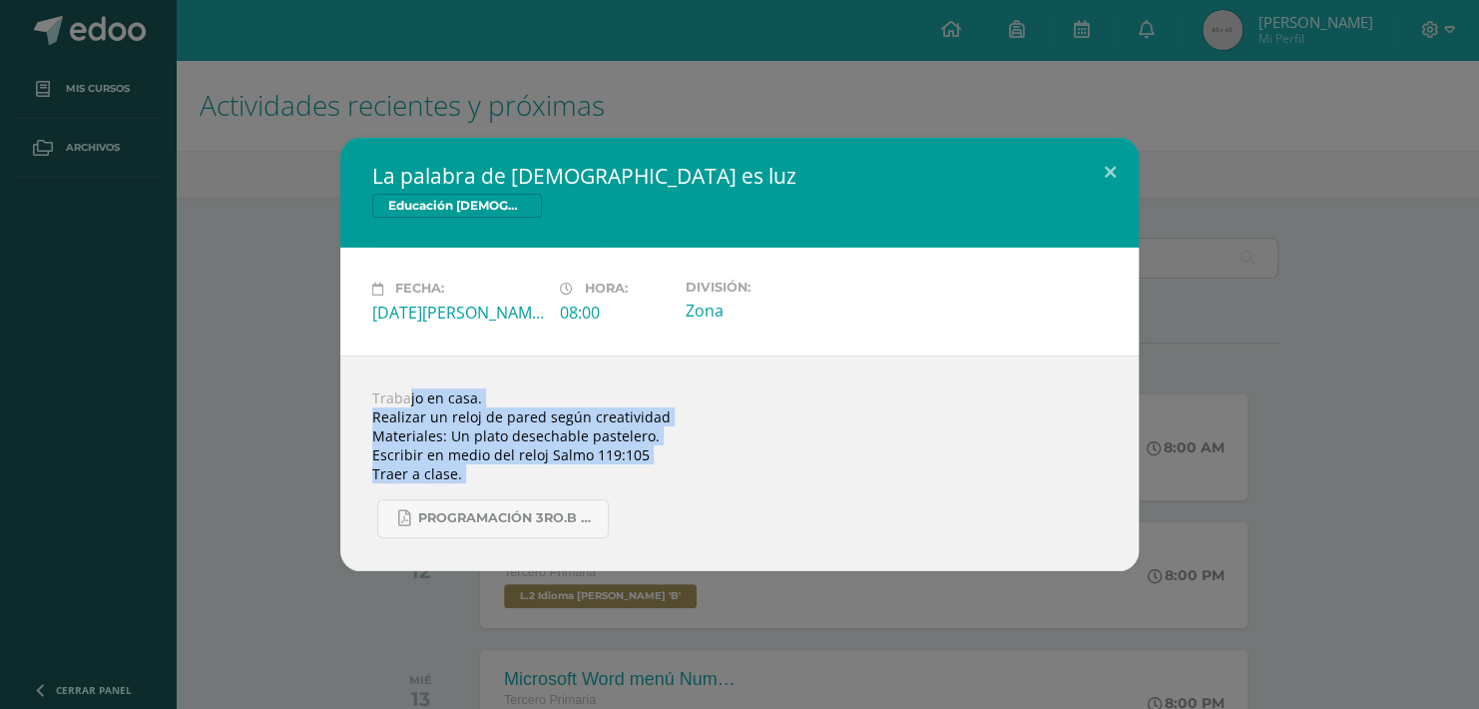
click at [895, 369] on div "Trabajo en casa. Realizar un reloj de pared según creatividad Materiales: Un pl…" at bounding box center [739, 463] width 798 height 216
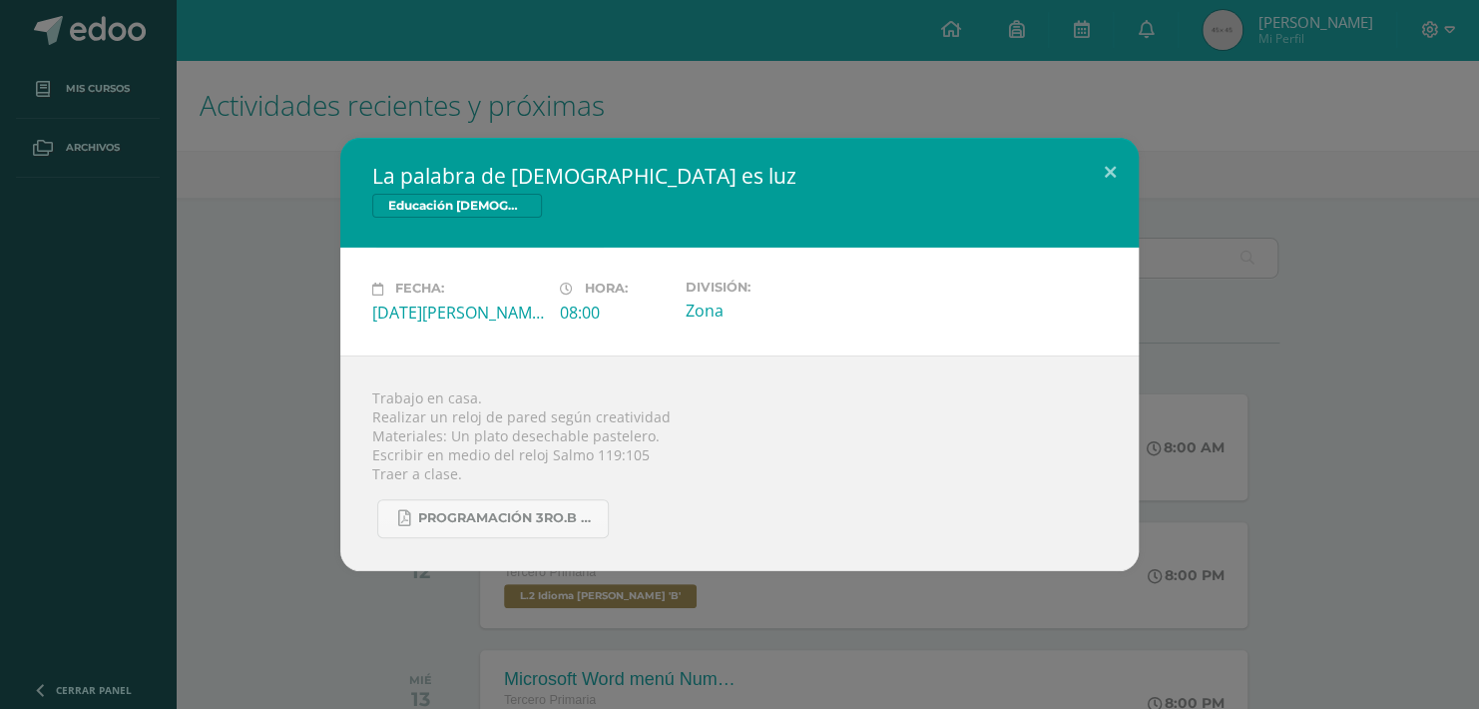
click at [200, 217] on div "La palabra de Dios es luz Educación Cristiana Fecha: Lunes 11 de Agosto Hora: 0…" at bounding box center [739, 354] width 1463 height 432
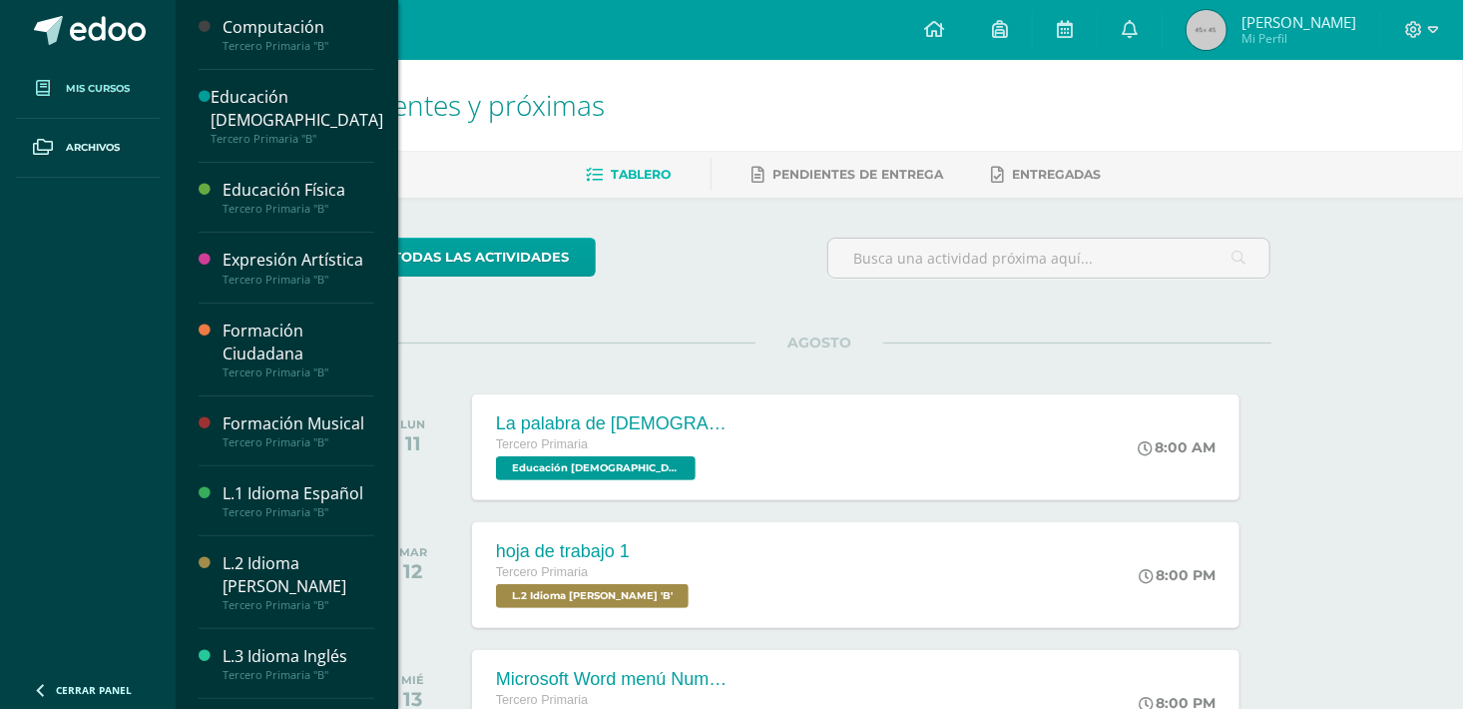
click at [85, 90] on span "Mis cursos" at bounding box center [98, 89] width 64 height 16
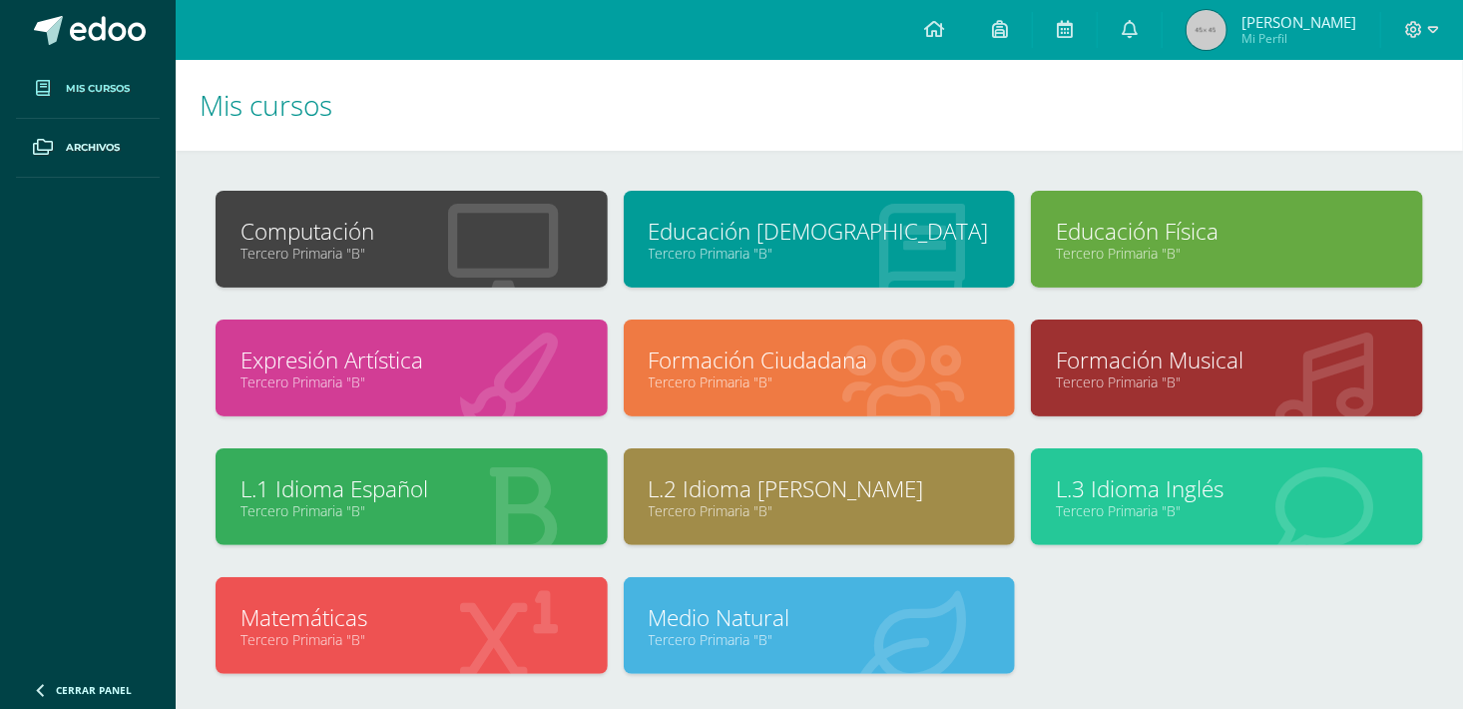
click at [319, 506] on link "Tercero Primaria "B"" at bounding box center [411, 510] width 342 height 19
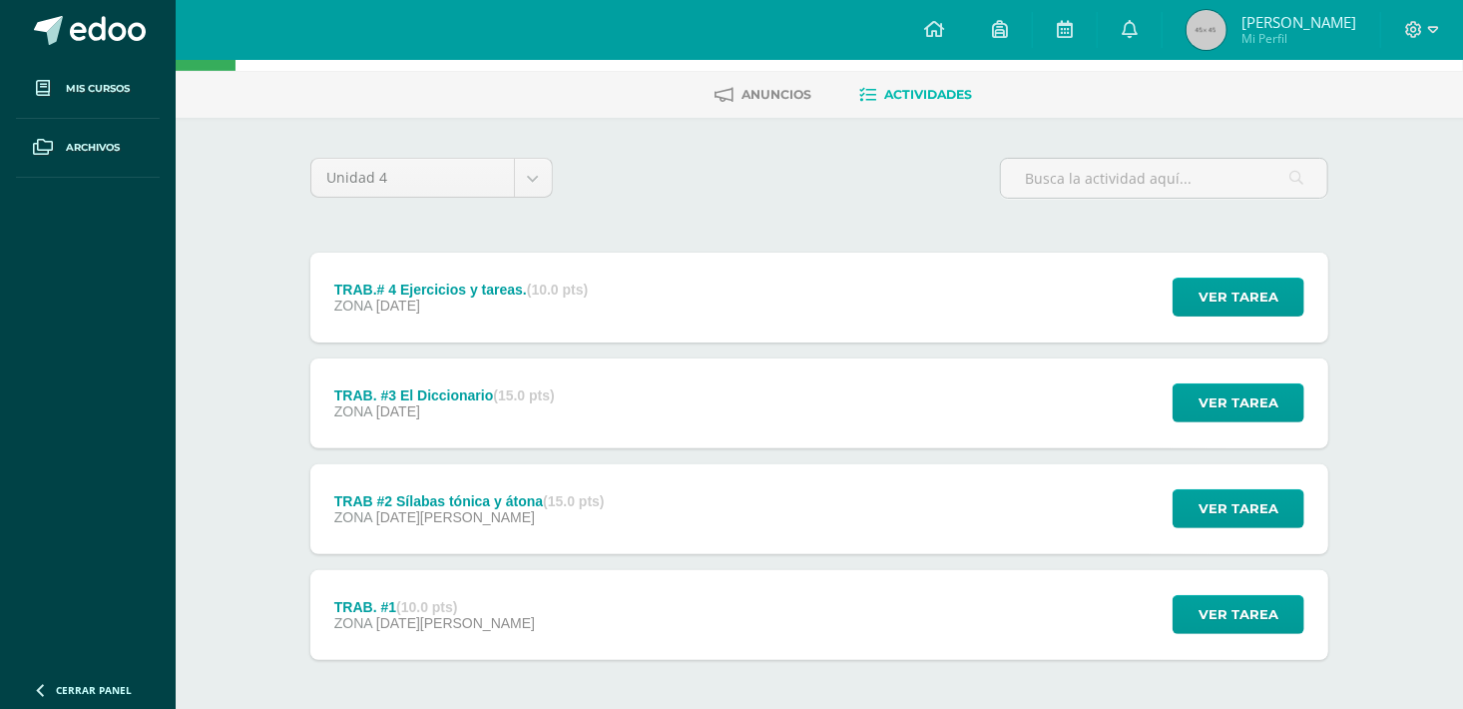
scroll to position [120, 0]
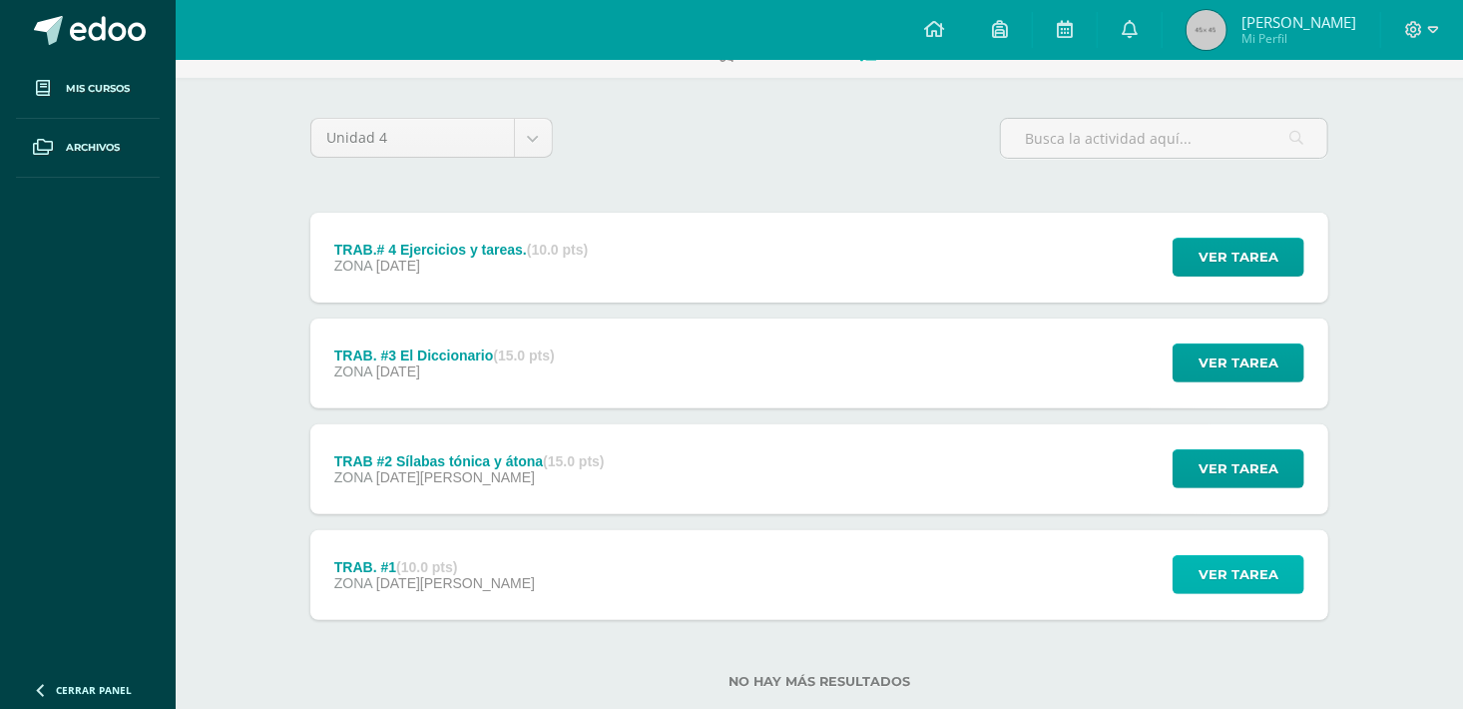
click at [1271, 572] on span "Ver tarea" at bounding box center [1238, 574] width 80 height 37
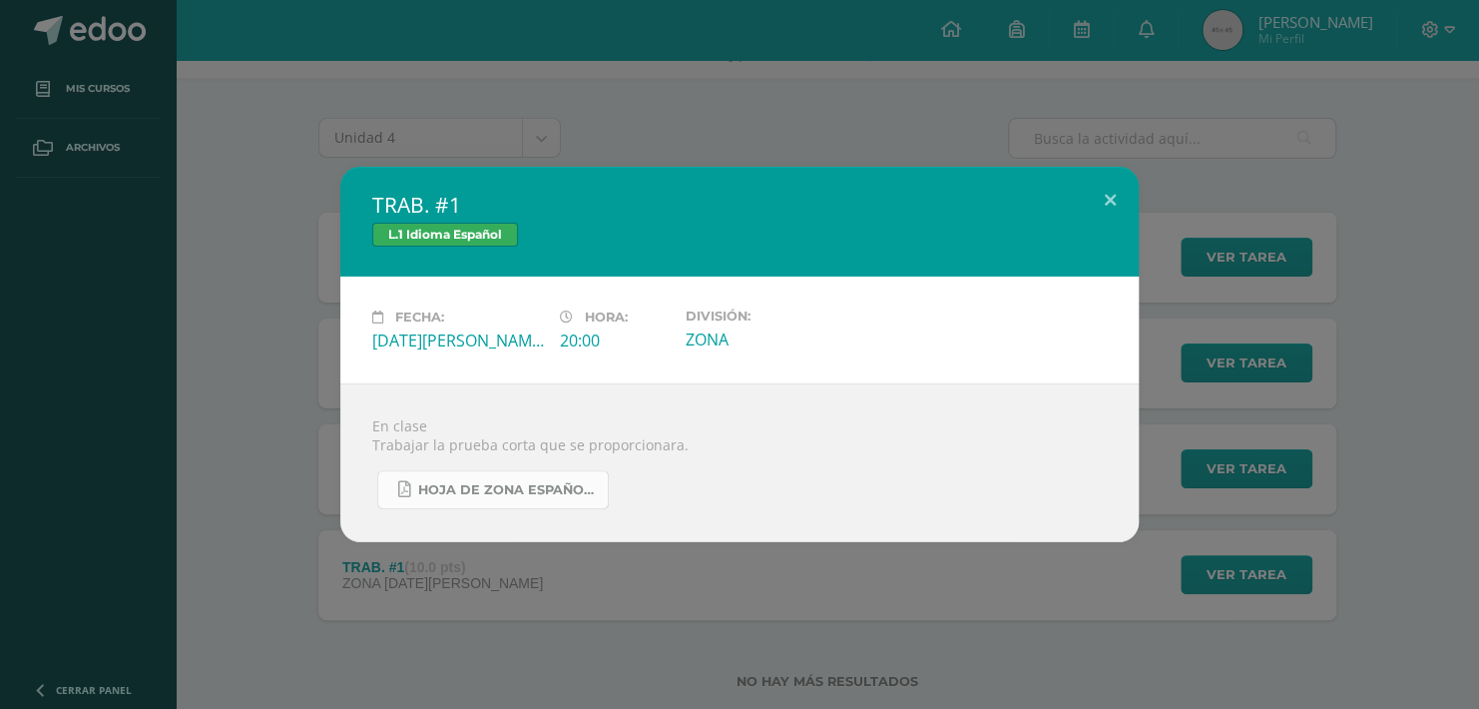
click at [532, 493] on span "HOJA DE ZONA ESPAÑOL IV UNIDAD.pdf" at bounding box center [508, 490] width 180 height 16
click at [1134, 132] on div "TRAB. #1 L.1 Idioma Español Fecha: Martes 05 de Agosto Hora: 20:00 División: ZO…" at bounding box center [739, 354] width 1479 height 709
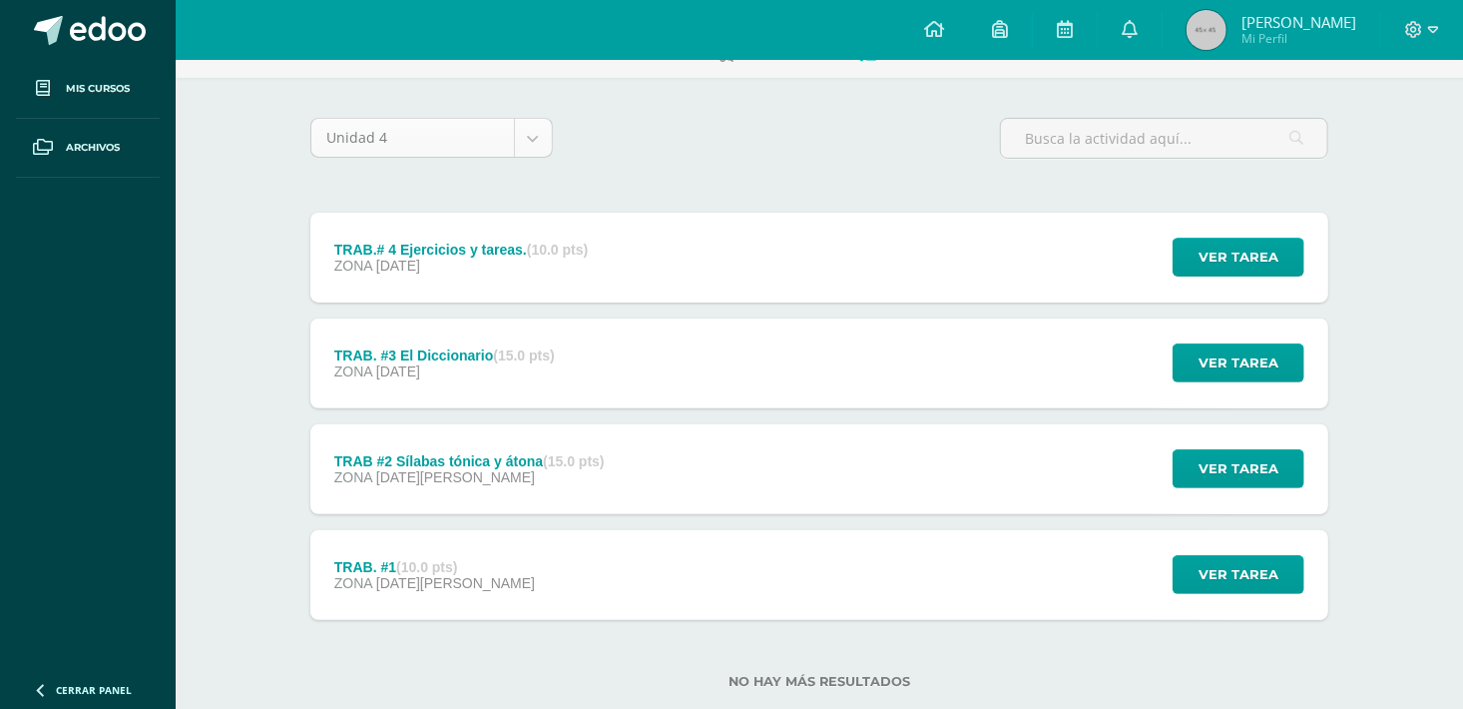
click at [537, 136] on body "Mis cursos Archivos Cerrar panel Computación Tercero Primaria "B" Educación Cri…" at bounding box center [731, 316] width 1463 height 872
click at [715, 161] on body "Mis cursos Archivos Cerrar panel Computación Tercero Primaria "B" Educación Cri…" at bounding box center [731, 316] width 1463 height 872
